Goal: Task Accomplishment & Management: Complete application form

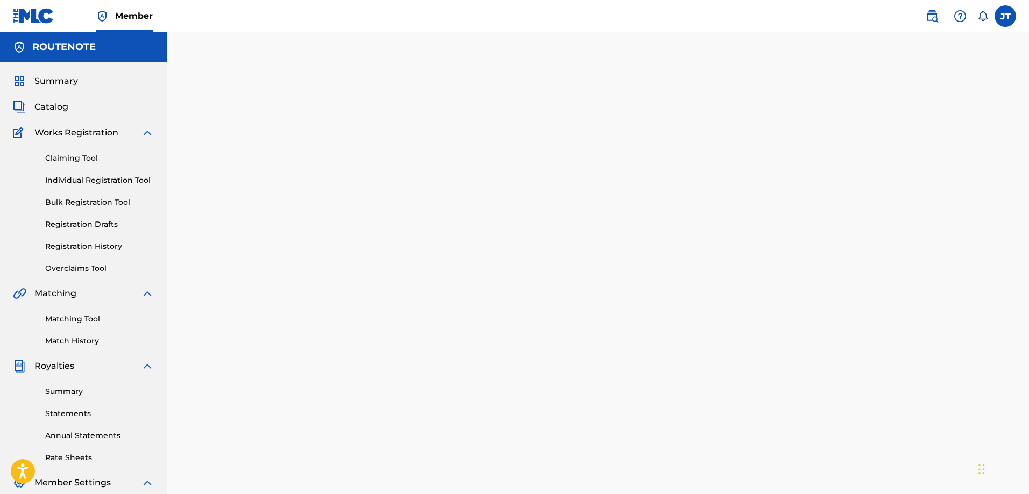
click at [82, 209] on div "Claiming Tool Individual Registration Tool Bulk Registration Tool Registration …" at bounding box center [83, 206] width 141 height 135
click at [82, 205] on link "Bulk Registration Tool" at bounding box center [99, 202] width 109 height 11
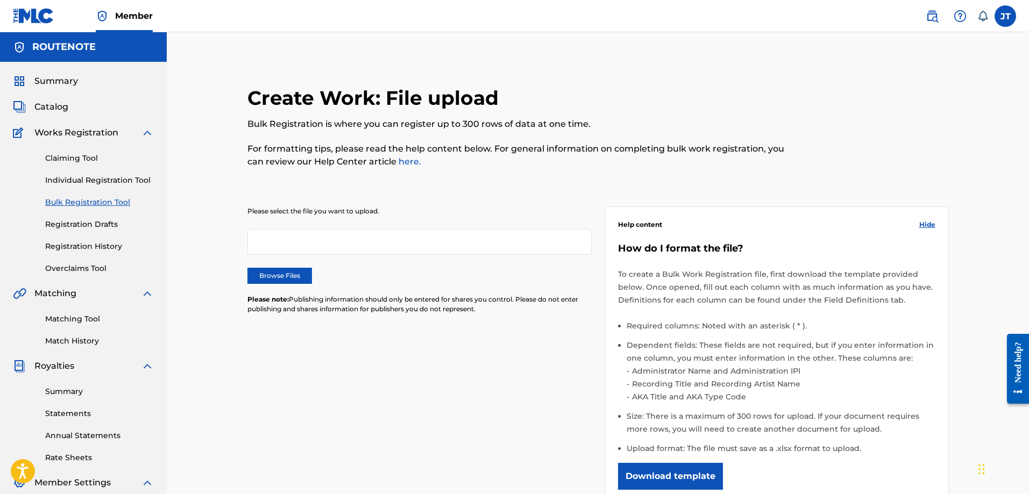
click at [271, 274] on label "Browse Files" at bounding box center [279, 276] width 65 height 16
click at [0, 0] on input "Browse Files" at bounding box center [0, 0] width 0 height 0
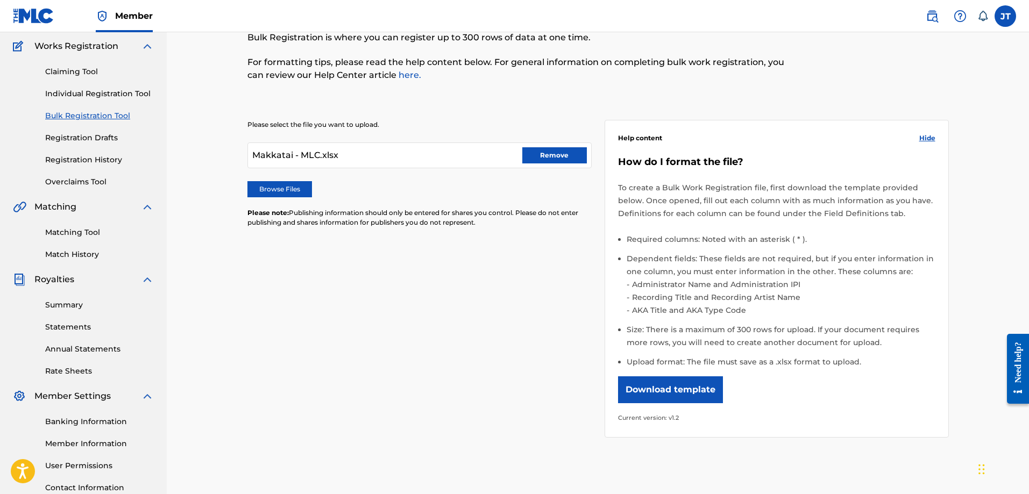
scroll to position [190, 0]
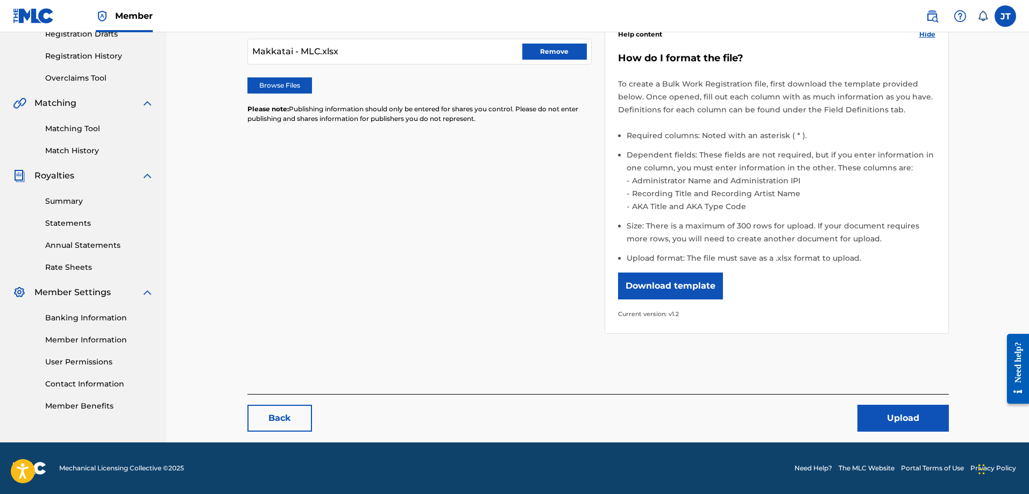
click at [915, 417] on button "Upload" at bounding box center [902, 418] width 91 height 27
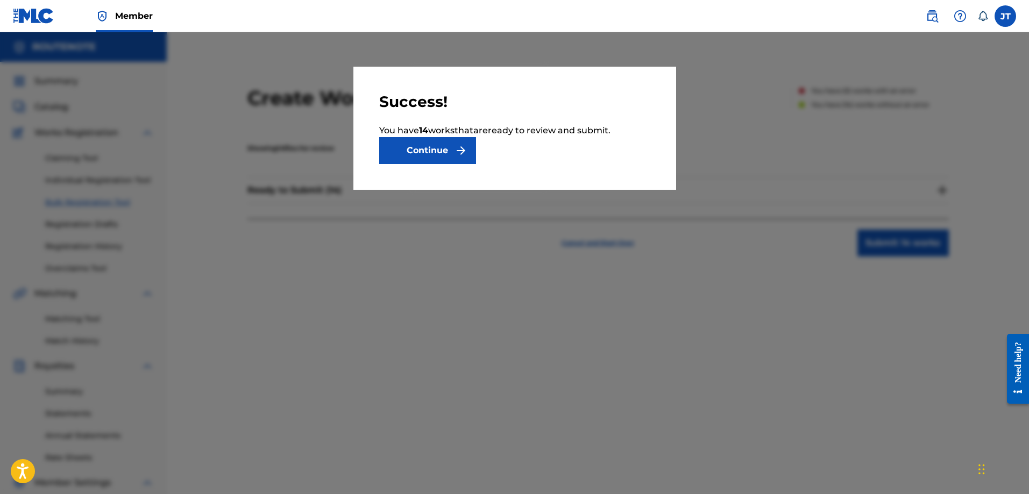
click at [427, 153] on button "Continue" at bounding box center [427, 150] width 97 height 27
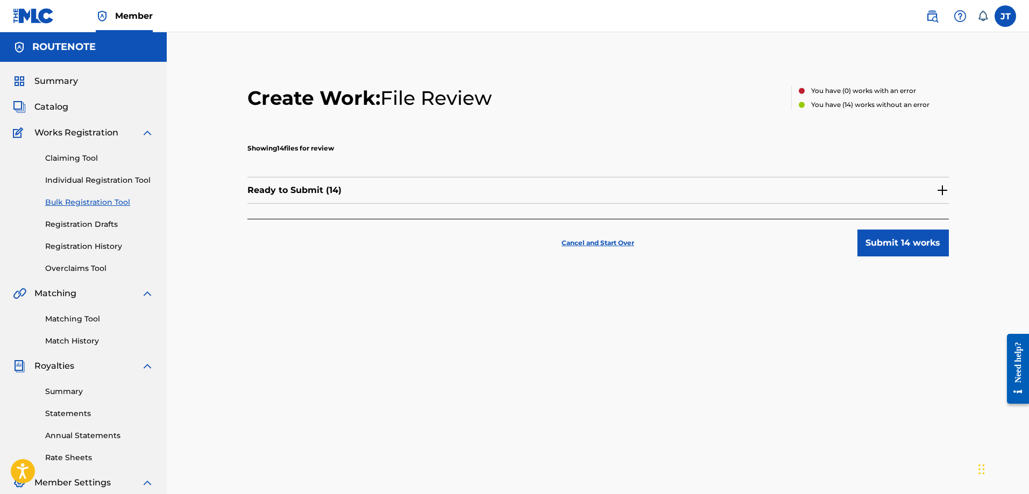
click at [893, 216] on div "Ready to Submit ( 14 )" at bounding box center [597, 195] width 701 height 47
click at [891, 247] on button "Submit 14 works" at bounding box center [902, 243] width 91 height 27
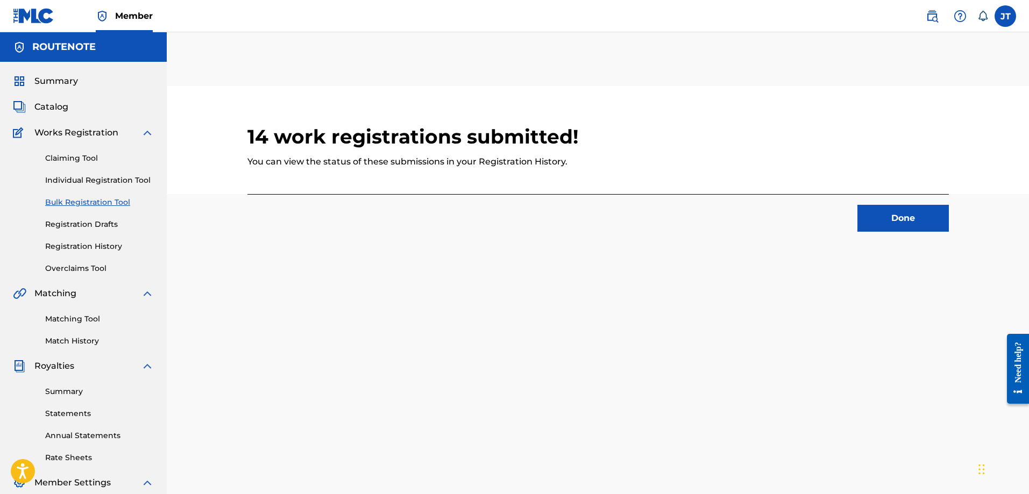
click at [938, 223] on button "Done" at bounding box center [902, 218] width 91 height 27
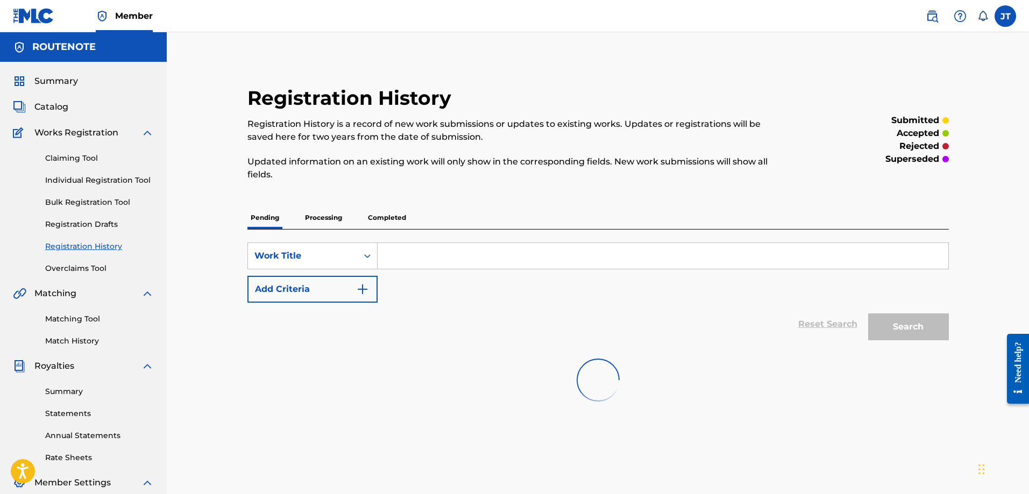
click at [88, 207] on link "Bulk Registration Tool" at bounding box center [99, 202] width 109 height 11
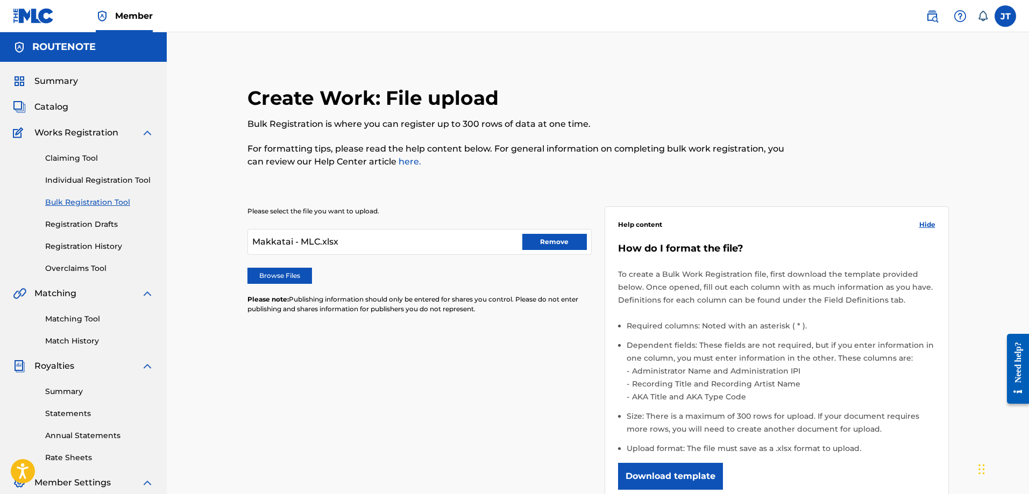
click at [273, 271] on label "Browse Files" at bounding box center [279, 276] width 65 height 16
click at [0, 0] on input "Browse Files" at bounding box center [0, 0] width 0 height 0
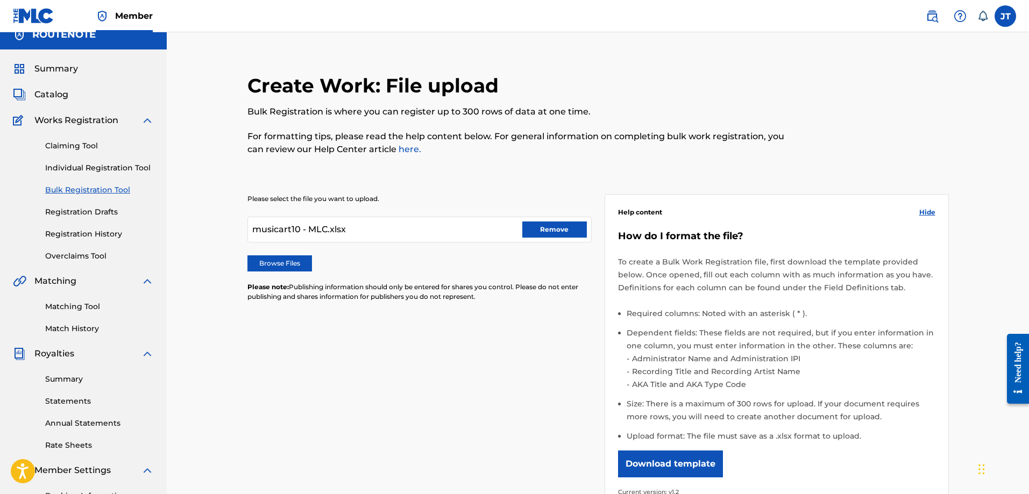
scroll to position [190, 0]
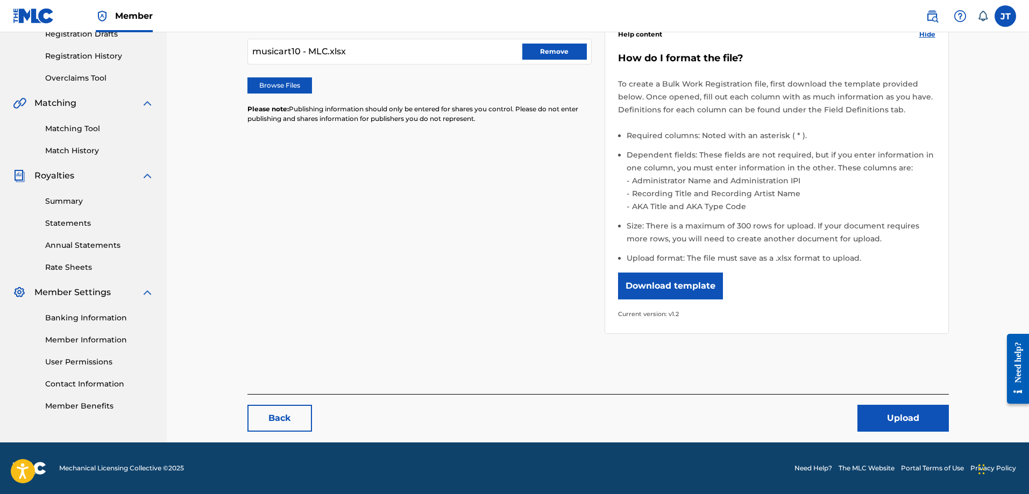
click at [912, 423] on button "Upload" at bounding box center [902, 418] width 91 height 27
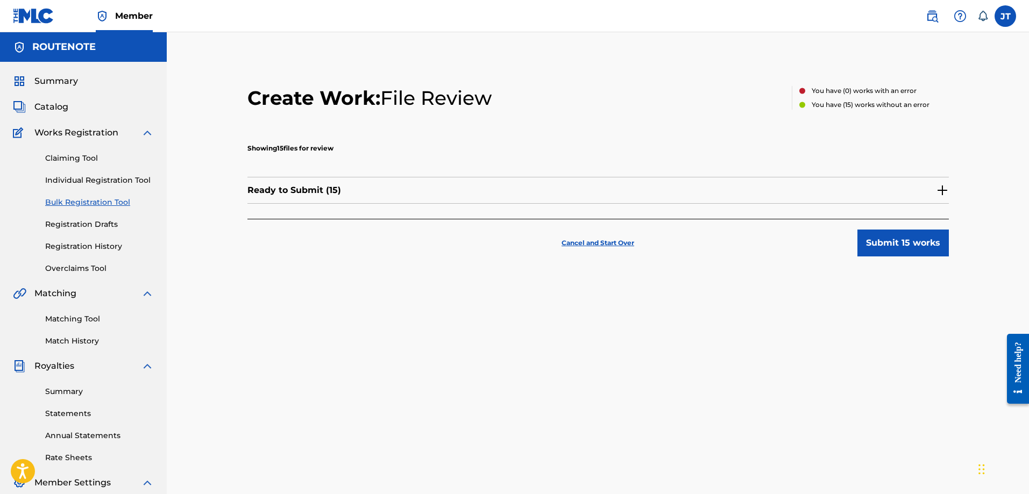
click at [900, 236] on button "Submit 15 works" at bounding box center [902, 243] width 91 height 27
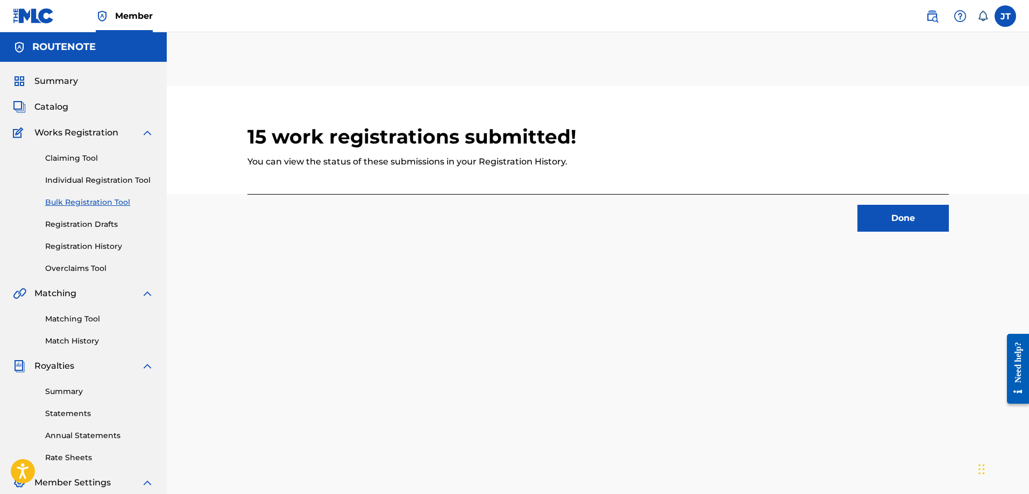
click at [884, 220] on button "Done" at bounding box center [902, 218] width 91 height 27
